Goal: Transaction & Acquisition: Purchase product/service

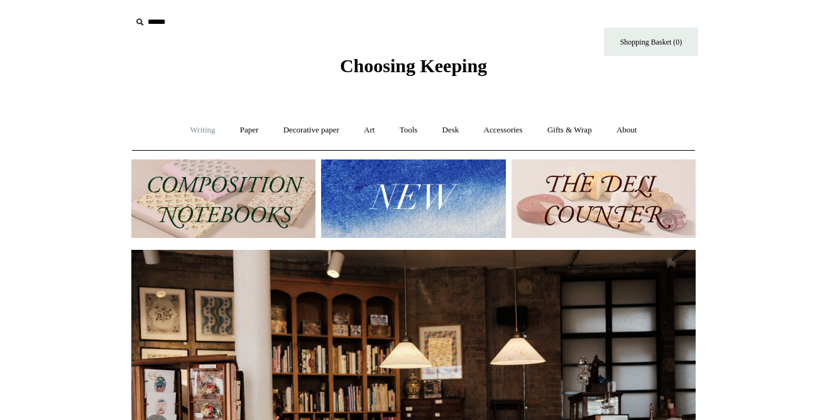
click at [202, 131] on link "Writing +" at bounding box center [203, 130] width 48 height 33
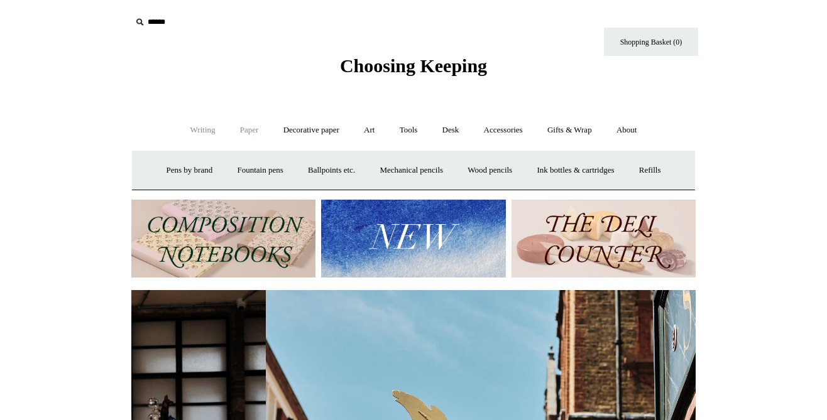
click at [242, 129] on link "Paper +" at bounding box center [249, 130] width 41 height 33
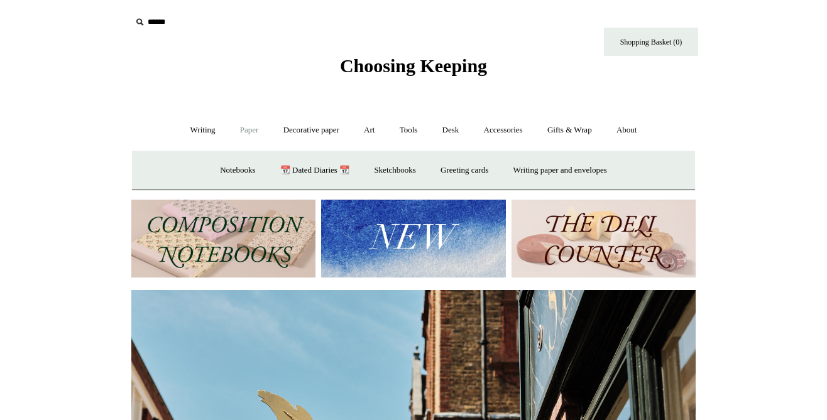
scroll to position [0, 564]
click at [236, 170] on link "Notebooks +" at bounding box center [238, 170] width 58 height 33
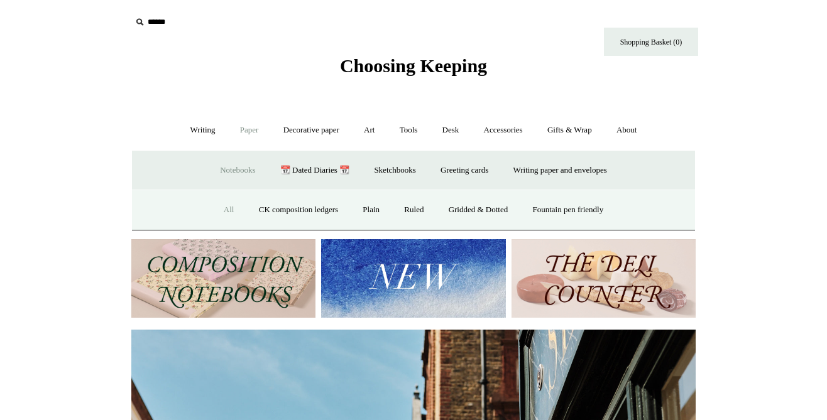
click at [212, 219] on link "All" at bounding box center [228, 209] width 33 height 33
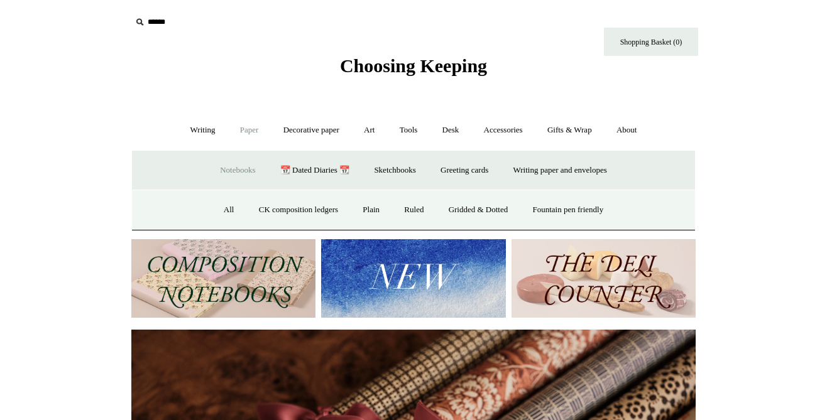
scroll to position [0, 1128]
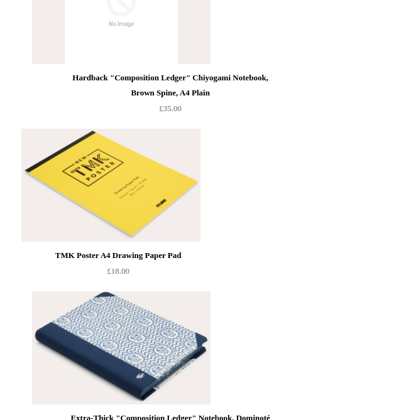
scroll to position [16808, 0]
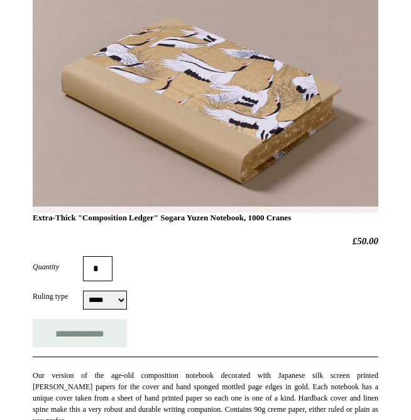
scroll to position [274, 0]
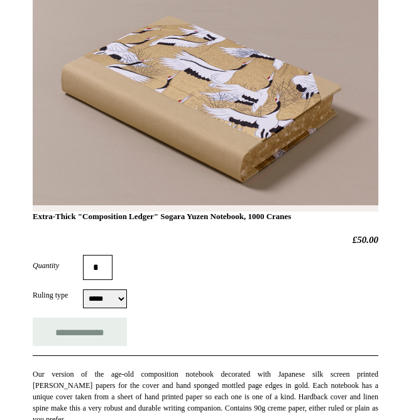
click at [318, 99] on h1 "Extra-Thick "Composition Ledger" Sogara Yuzen Notebook, 1000 Cranes" at bounding box center [206, 116] width 346 height 211
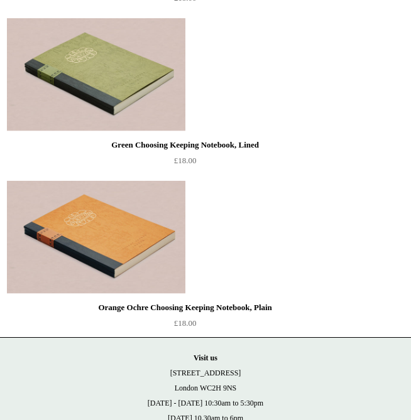
scroll to position [1037, 0]
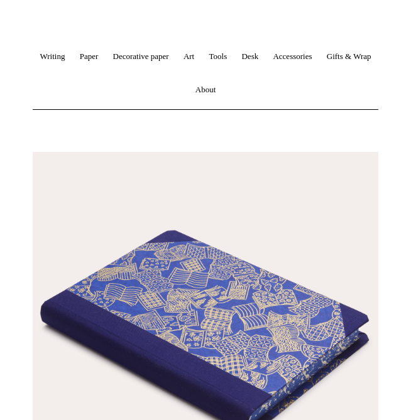
scroll to position [144, 0]
